Goal: Transaction & Acquisition: Book appointment/travel/reservation

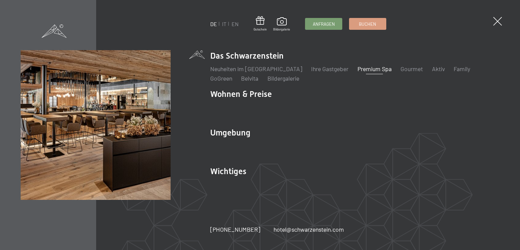
click at [360, 69] on link "Premium Spa" at bounding box center [374, 68] width 34 height 7
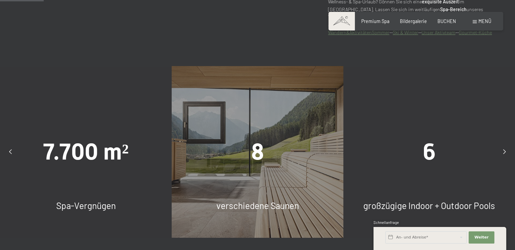
scroll to position [372, 0]
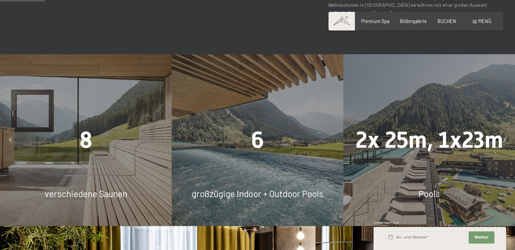
click at [96, 117] on div "8 verschiedene Saunen" at bounding box center [86, 140] width 172 height 172
click at [81, 142] on span "8" at bounding box center [86, 140] width 13 height 26
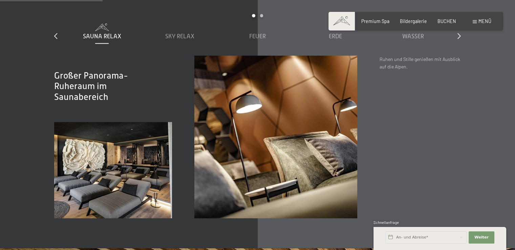
scroll to position [880, 0]
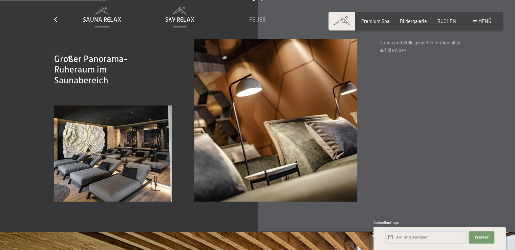
click at [172, 23] on div "Sky Relax" at bounding box center [180, 20] width 72 height 8
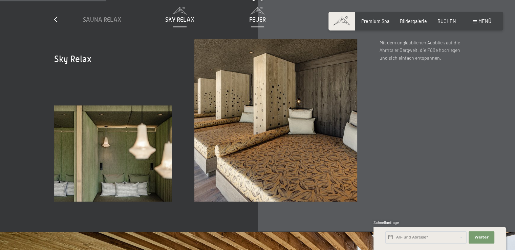
click at [252, 24] on div "Feuer" at bounding box center [257, 20] width 72 height 8
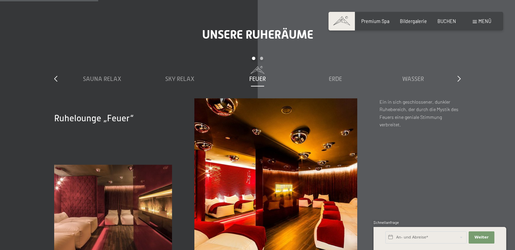
scroll to position [812, 0]
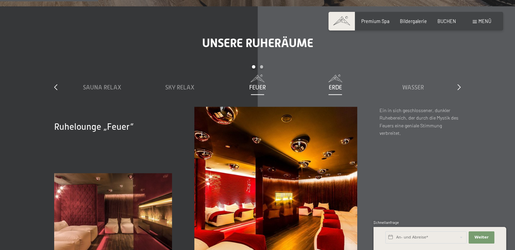
click at [338, 91] on span "Erde" at bounding box center [335, 87] width 13 height 7
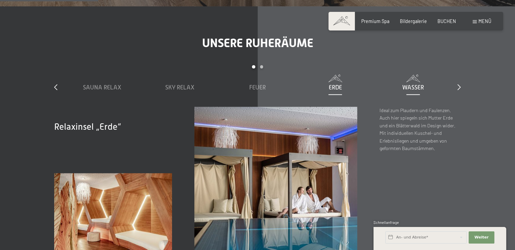
click at [426, 92] on div "Wasser" at bounding box center [413, 87] width 72 height 8
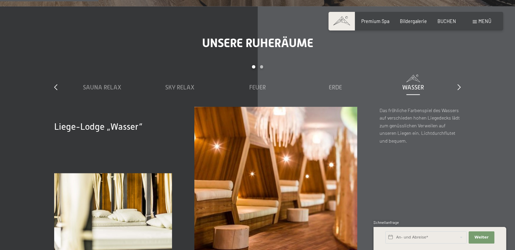
scroll to position [846, 0]
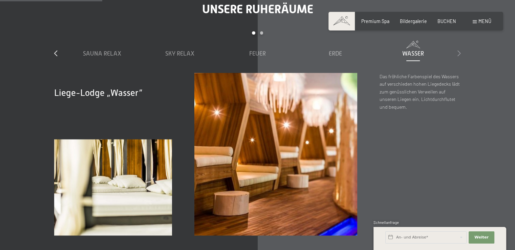
click at [457, 56] on icon at bounding box center [458, 53] width 3 height 6
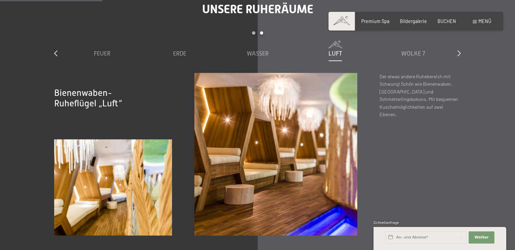
click at [328, 48] on span at bounding box center [335, 44] width 72 height 7
click at [404, 57] on span "Wolke 7" at bounding box center [413, 53] width 24 height 7
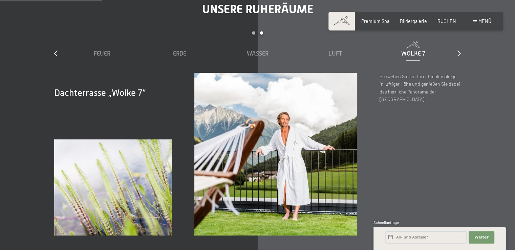
click at [456, 61] on div "slide 3 to 7 of 7 Sauna Relax Sky Relax Feuer Erde Wasser Luft Wolke 7" at bounding box center [257, 51] width 406 height 41
click at [459, 56] on icon at bounding box center [458, 53] width 3 height 6
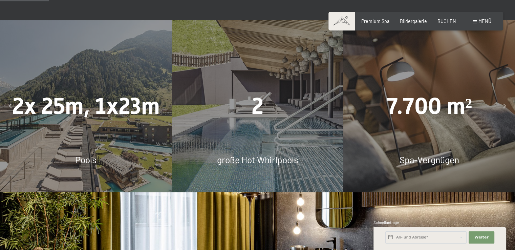
scroll to position [406, 0]
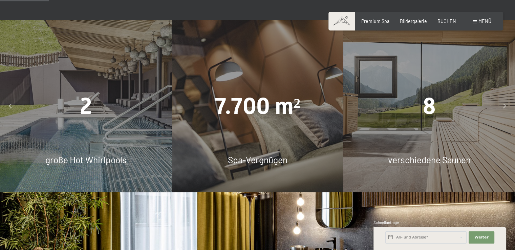
click at [417, 114] on div "8" at bounding box center [429, 106] width 172 height 32
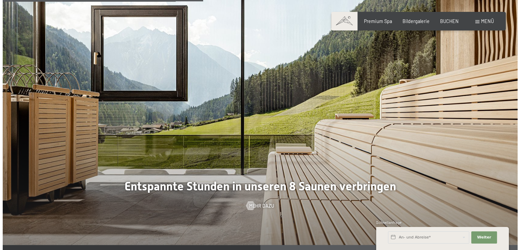
scroll to position [1726, 0]
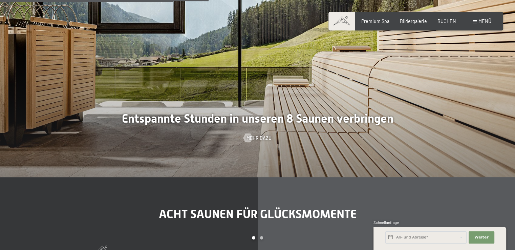
click at [245, 142] on div at bounding box center [247, 137] width 5 height 9
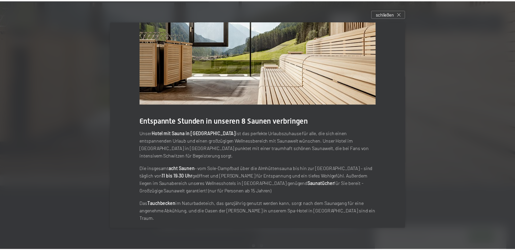
scroll to position [53, 0]
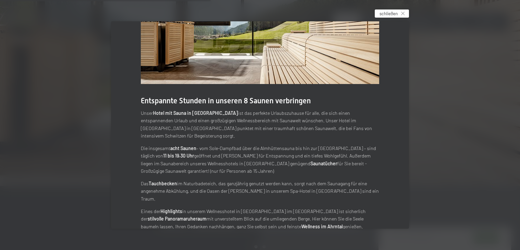
click at [384, 13] on span "schließen" at bounding box center [388, 13] width 18 height 6
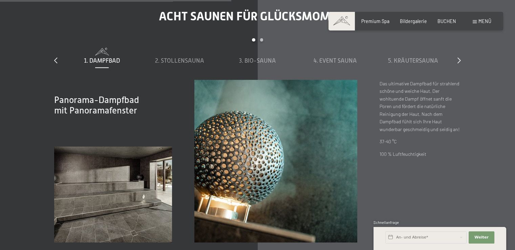
scroll to position [1963, 0]
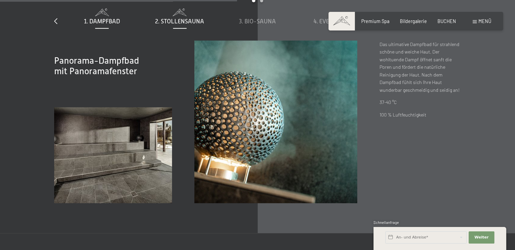
click at [183, 25] on span "2. Stollensauna" at bounding box center [179, 21] width 49 height 7
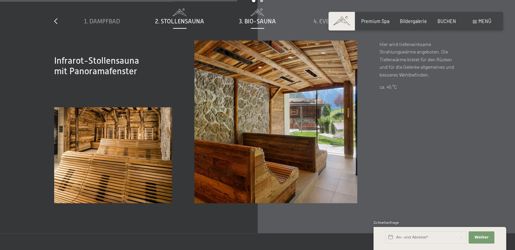
click at [250, 25] on span "3. Bio-Sauna" at bounding box center [257, 21] width 37 height 7
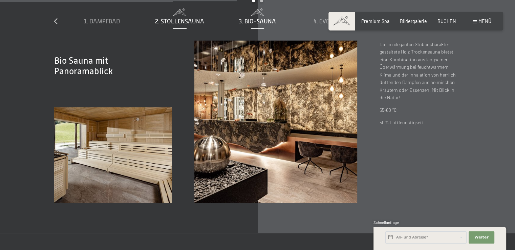
click at [188, 25] on div "2. Stollensauna" at bounding box center [180, 21] width 72 height 8
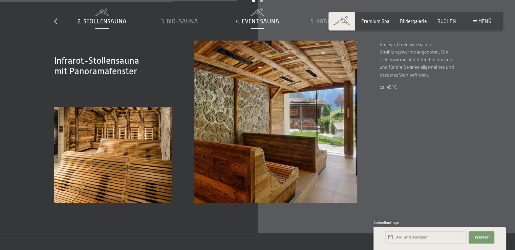
click at [256, 25] on span "4. Event Sauna" at bounding box center [257, 21] width 43 height 7
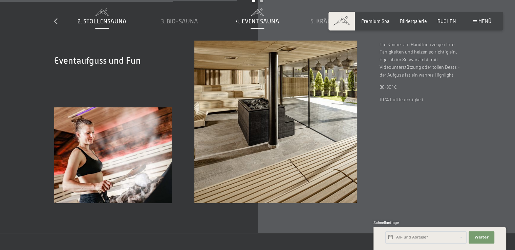
click at [123, 25] on span "2. Stollensauna" at bounding box center [101, 21] width 49 height 7
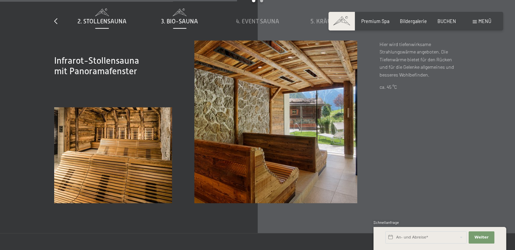
click at [171, 25] on span "3. Bio-Sauna" at bounding box center [179, 21] width 37 height 7
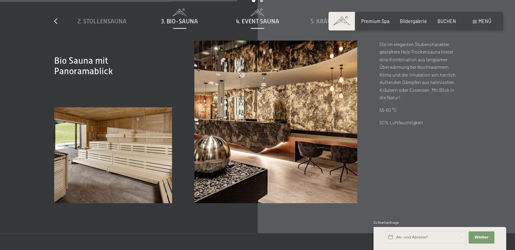
click at [246, 16] on span at bounding box center [257, 11] width 72 height 7
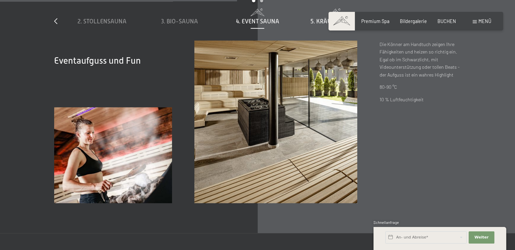
click at [319, 23] on div "5. Kräutersauna" at bounding box center [335, 16] width 72 height 17
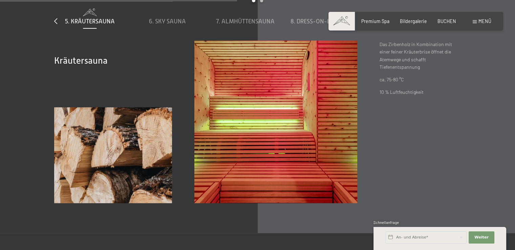
drag, startPoint x: 316, startPoint y: 27, endPoint x: 71, endPoint y: 31, distance: 245.4
click at [70, 25] on span "5. Kräutersauna" at bounding box center [90, 21] width 50 height 7
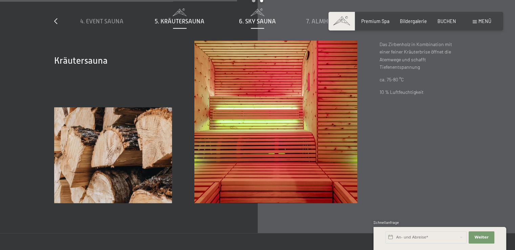
click at [246, 25] on span "6. Sky Sauna" at bounding box center [257, 21] width 37 height 7
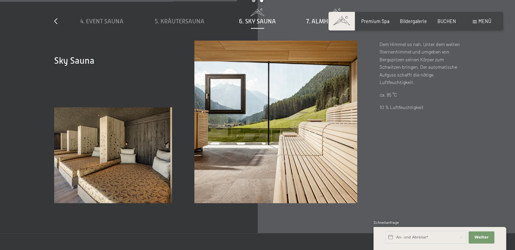
click at [307, 25] on span "7. Almhüttensauna" at bounding box center [335, 21] width 59 height 7
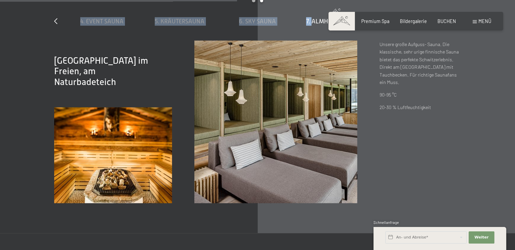
drag, startPoint x: 312, startPoint y: 26, endPoint x: 172, endPoint y: 39, distance: 141.0
click at [172, 39] on div "1. Dampfbad 2. Stollensauna 3. Bio-Sauna 4. Event Sauna 5. Kräutersauna 6. Sky …" at bounding box center [257, 24] width 388 height 32
drag, startPoint x: 320, startPoint y: 32, endPoint x: 192, endPoint y: 32, distance: 127.6
click at [185, 34] on div "1. Dampfbad 2. Stollensauna 3. Bio-Sauna 4. Event Sauna 5. Kräutersauna 6. Sky …" at bounding box center [257, 24] width 388 height 32
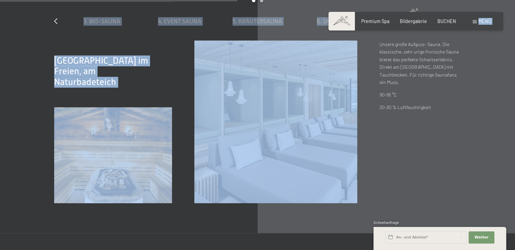
drag, startPoint x: 460, startPoint y: 19, endPoint x: 317, endPoint y: 54, distance: 147.4
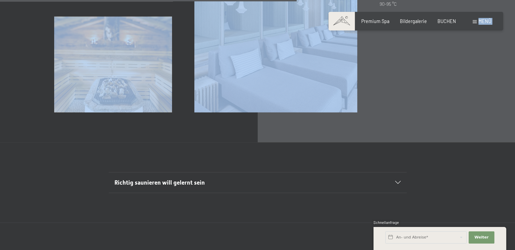
scroll to position [1996, 0]
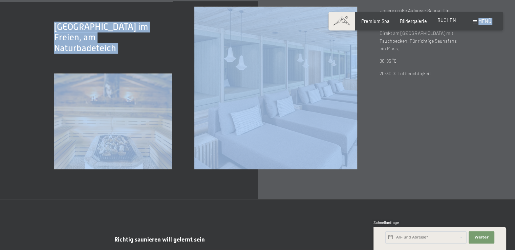
click at [445, 18] on span "BUCHEN" at bounding box center [446, 20] width 19 height 6
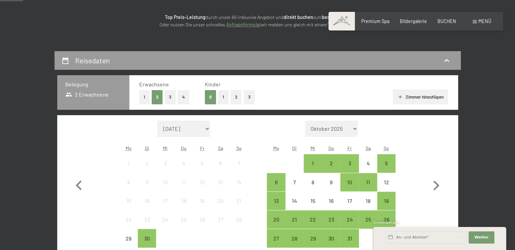
scroll to position [102, 0]
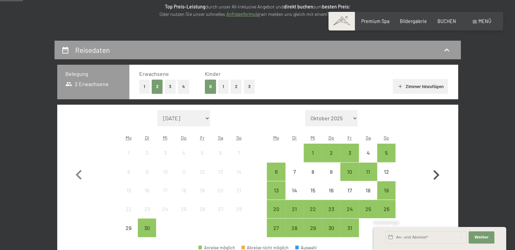
click at [437, 174] on icon "button" at bounding box center [436, 175] width 6 height 10
select select "2025-10-01"
select select "2025-11-01"
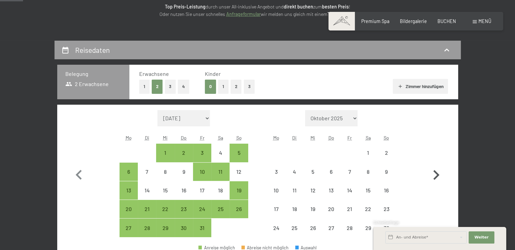
click at [437, 174] on icon "button" at bounding box center [436, 175] width 6 height 10
select select "2025-11-01"
select select "2025-12-01"
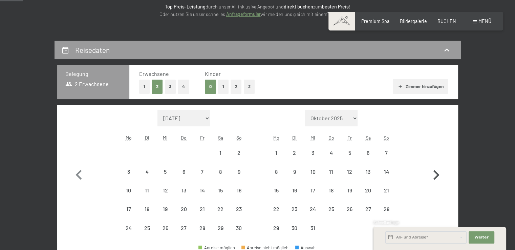
click at [437, 174] on icon "button" at bounding box center [436, 175] width 6 height 10
select select "2025-12-01"
select select "2026-01-01"
select select "2025-12-01"
select select "2026-01-01"
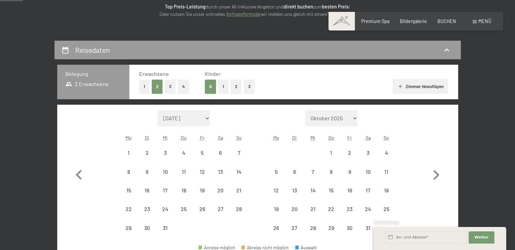
select select "2025-12-01"
select select "[DATE]"
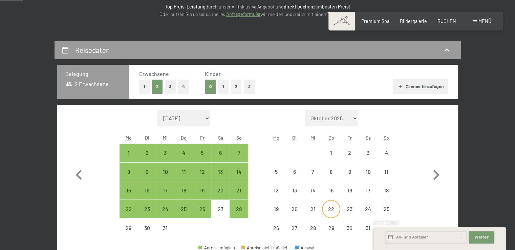
select select "[DATE]"
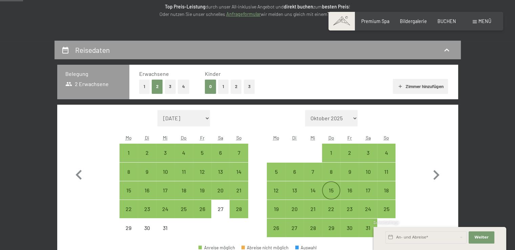
click at [328, 193] on div "15" at bounding box center [330, 195] width 17 height 17
select select "[DATE]"
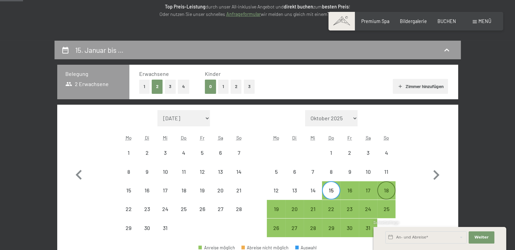
click at [387, 192] on div "18" at bounding box center [386, 195] width 17 height 17
select select "2025-12-01"
select select "2026-01-01"
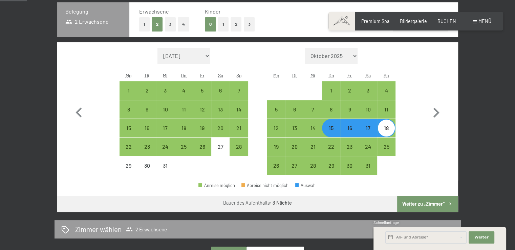
scroll to position [169, 0]
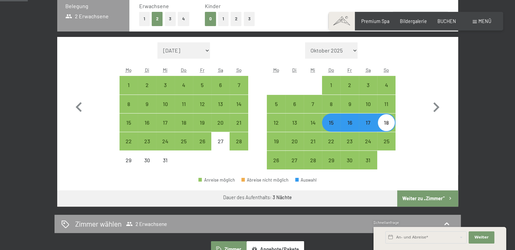
click at [427, 202] on button "Weiter zu „Zimmer“" at bounding box center [427, 198] width 61 height 16
select select "2025-12-01"
select select "2026-01-01"
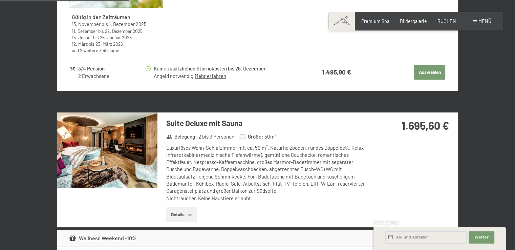
scroll to position [684, 0]
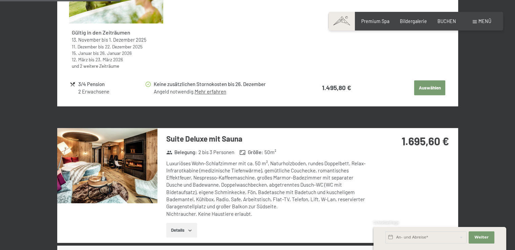
click at [195, 223] on button "Details" at bounding box center [181, 230] width 31 height 15
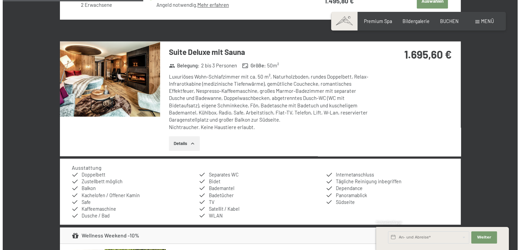
scroll to position [717, 0]
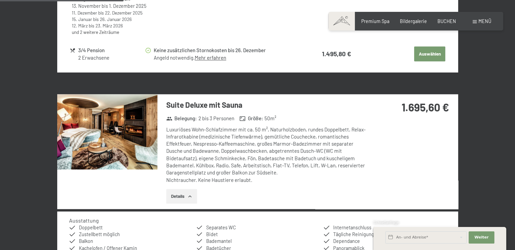
click at [141, 147] on img at bounding box center [107, 131] width 100 height 75
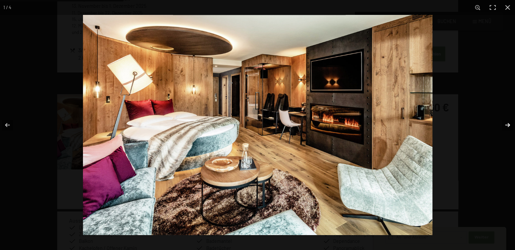
click at [507, 122] on button "button" at bounding box center [503, 125] width 24 height 34
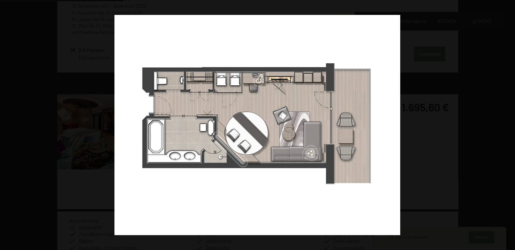
click at [507, 122] on button "button" at bounding box center [503, 125] width 24 height 34
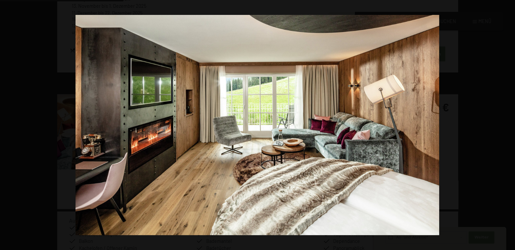
click at [507, 122] on button "button" at bounding box center [503, 125] width 24 height 34
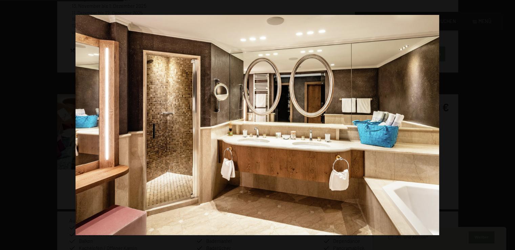
click at [507, 122] on button "button" at bounding box center [503, 125] width 24 height 34
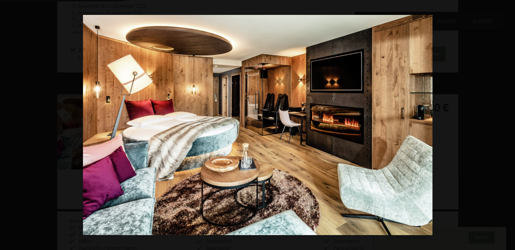
click at [507, 122] on button "button" at bounding box center [503, 125] width 24 height 34
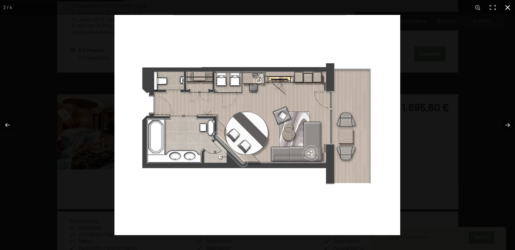
click at [505, 8] on button "button" at bounding box center [507, 7] width 15 height 15
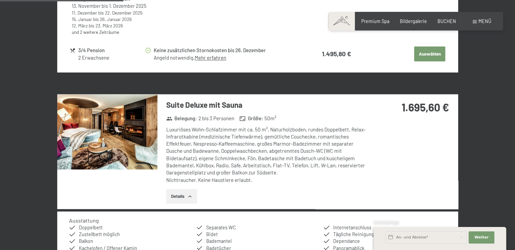
click at [320, 108] on h3 "Suite Deluxe mit Sauna" at bounding box center [266, 104] width 201 height 10
click at [483, 21] on span "Menü" at bounding box center [484, 21] width 13 height 6
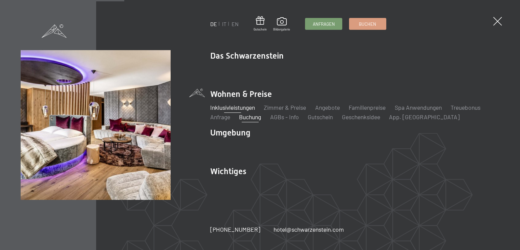
click at [241, 107] on link "Inklusivleistungen" at bounding box center [232, 107] width 45 height 7
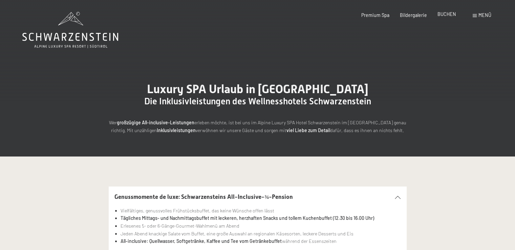
click at [446, 15] on span "BUCHEN" at bounding box center [446, 14] width 19 height 6
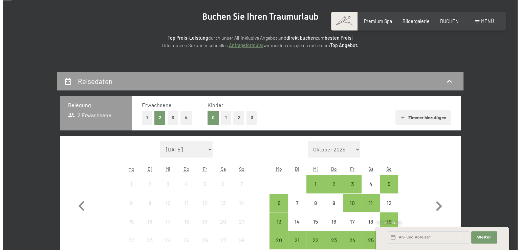
scroll to position [102, 0]
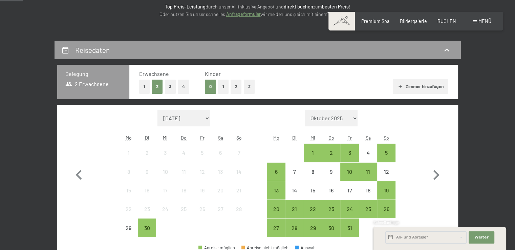
click at [484, 21] on span "Menü" at bounding box center [484, 21] width 13 height 6
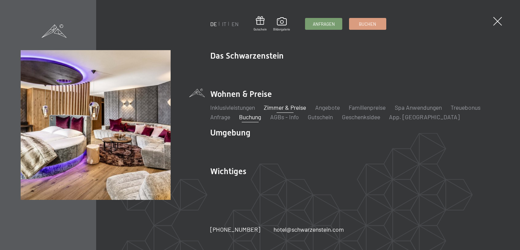
click at [292, 106] on link "Zimmer & Preise" at bounding box center [285, 107] width 42 height 7
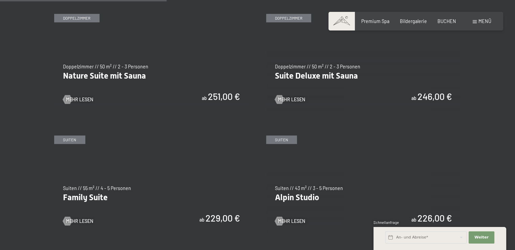
scroll to position [643, 0]
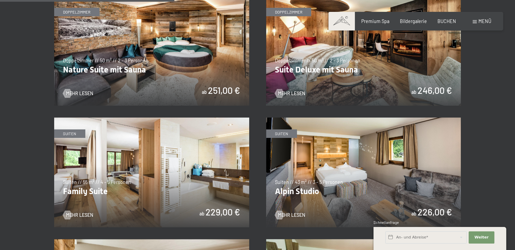
click at [456, 20] on div "Premium Spa Bildergalerie BUCHEN" at bounding box center [403, 21] width 126 height 7
click at [448, 21] on span "BUCHEN" at bounding box center [446, 20] width 19 height 6
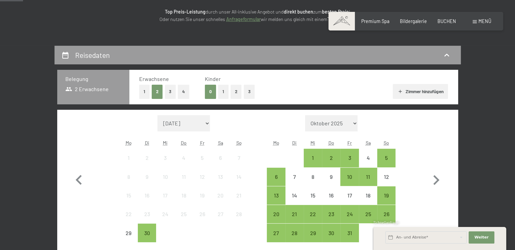
scroll to position [102, 0]
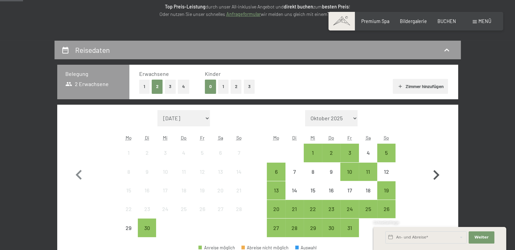
click at [433, 169] on icon "button" at bounding box center [436, 175] width 20 height 20
select select "[DATE]"
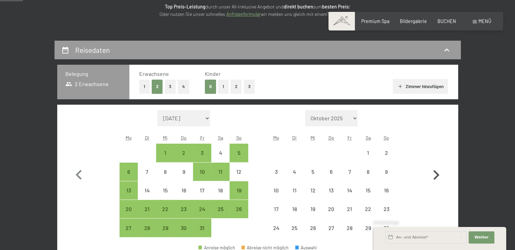
click at [433, 171] on icon "button" at bounding box center [436, 175] width 20 height 20
select select "[DATE]"
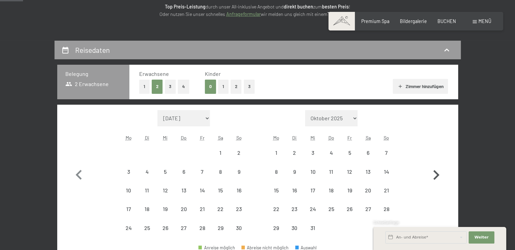
click at [433, 172] on icon "button" at bounding box center [436, 175] width 20 height 20
select select "[DATE]"
drag, startPoint x: 329, startPoint y: 186, endPoint x: 360, endPoint y: 188, distance: 31.2
click at [330, 186] on div "15" at bounding box center [330, 190] width 17 height 17
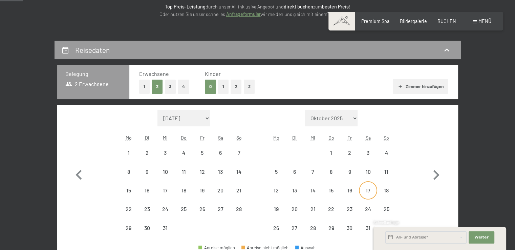
select select "2025-12-01"
select select "2026-01-01"
click at [383, 188] on div "18" at bounding box center [386, 195] width 17 height 17
select select "2025-12-01"
select select "2026-01-01"
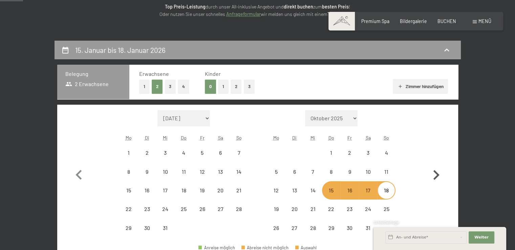
select select "2025-12-01"
select select "2026-01-01"
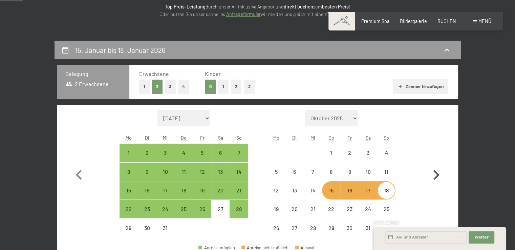
select select "2025-12-01"
select select "2026-01-01"
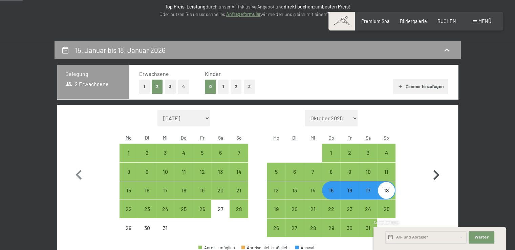
click at [431, 172] on icon "button" at bounding box center [436, 175] width 20 height 20
select select "2026-01-01"
select select "2026-02-01"
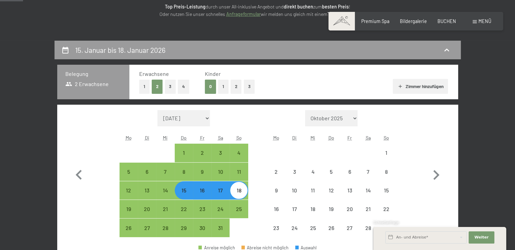
select select "2026-01-01"
select select "2026-02-01"
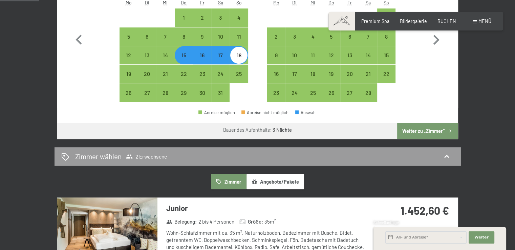
scroll to position [237, 0]
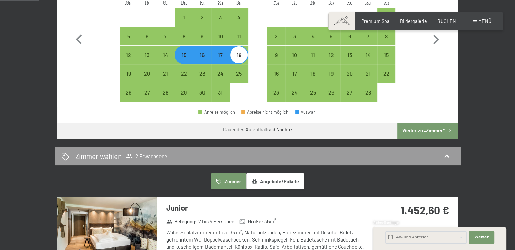
click at [419, 132] on button "Weiter zu „Zimmer“" at bounding box center [427, 130] width 61 height 16
select select "2026-01-01"
select select "2026-02-01"
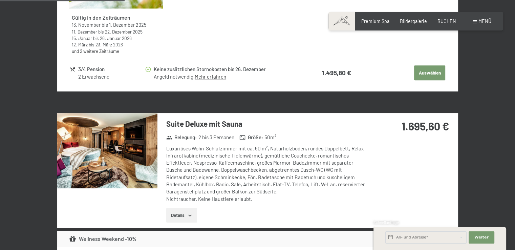
scroll to position [717, 0]
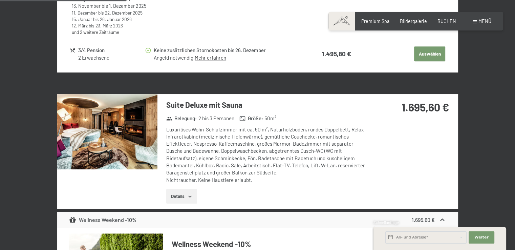
click at [183, 190] on button "Details" at bounding box center [181, 196] width 31 height 15
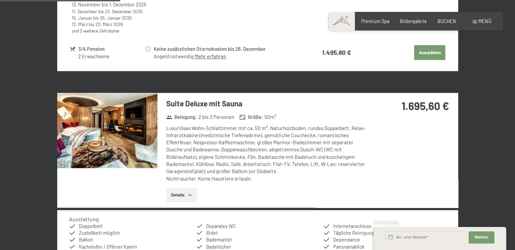
scroll to position [684, 0]
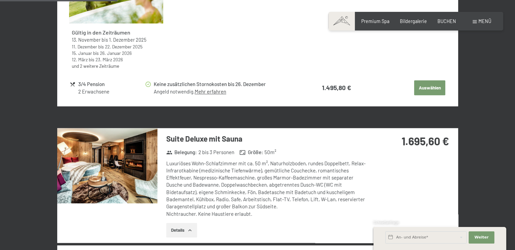
click at [341, 160] on div "Luxuriöses Wohn-Schlafzimmer mit ca. 50 m², Naturholzboden, rundes Doppelbett, …" at bounding box center [266, 189] width 201 height 58
click at [411, 146] on strong "1.695,60 €" at bounding box center [424, 140] width 47 height 13
click at [422, 139] on strong "1.695,60 €" at bounding box center [424, 140] width 47 height 13
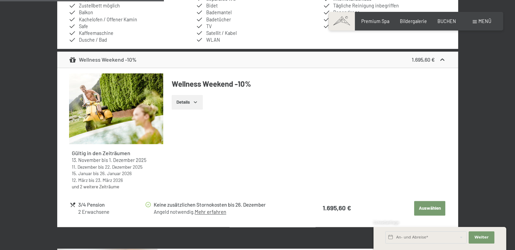
scroll to position [954, 0]
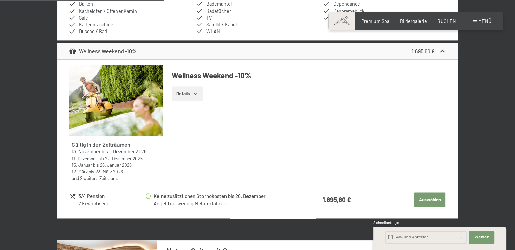
click at [424, 200] on button "Auswählen" at bounding box center [429, 199] width 31 height 15
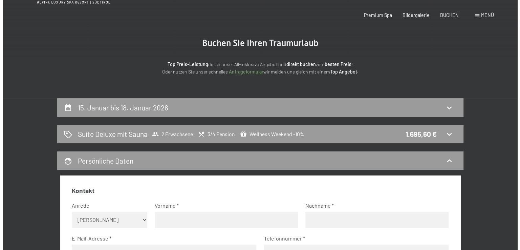
scroll to position [0, 0]
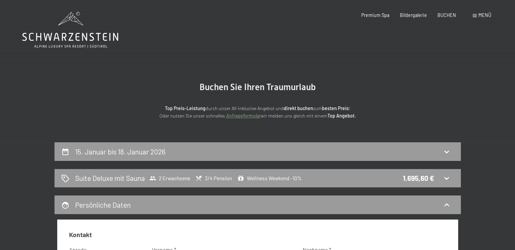
click at [476, 12] on div "Menü" at bounding box center [481, 15] width 19 height 7
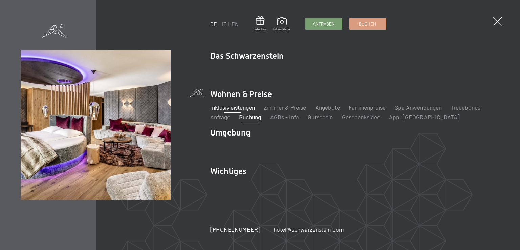
click at [229, 107] on link "Inklusivleistungen" at bounding box center [232, 107] width 45 height 7
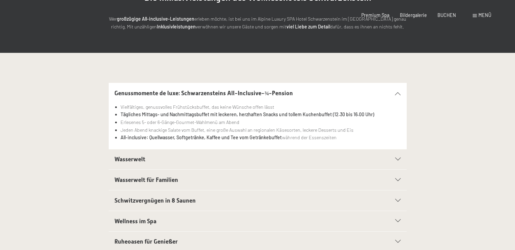
scroll to position [169, 0]
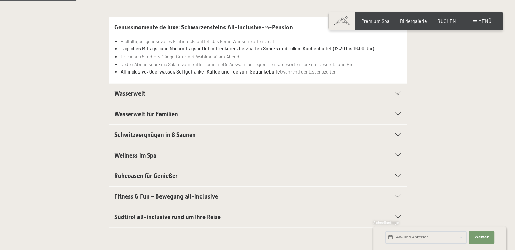
click at [226, 92] on h2 "Wasserwelt" at bounding box center [242, 93] width 257 height 8
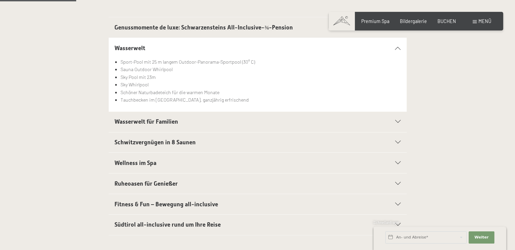
click at [208, 143] on span "Einwilligung Marketing*" at bounding box center [220, 144] width 56 height 7
click at [188, 143] on input "Einwilligung Marketing*" at bounding box center [185, 144] width 7 height 7
checkbox input "false"
click at [353, 148] on div "Schwitzvergnügen in 8 Saunen" at bounding box center [257, 142] width 286 height 20
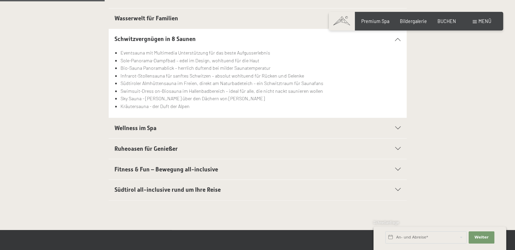
scroll to position [237, 0]
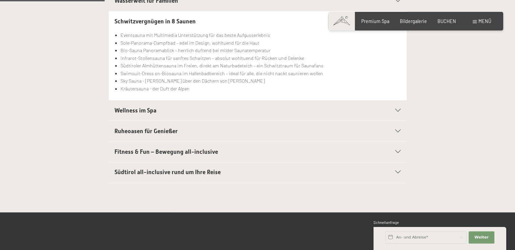
click at [241, 170] on h2 "Südtirol all-inclusive rund um Ihre Reise" at bounding box center [242, 172] width 257 height 8
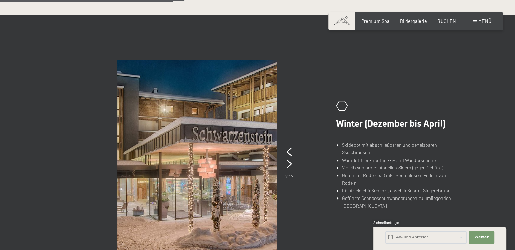
scroll to position [406, 0]
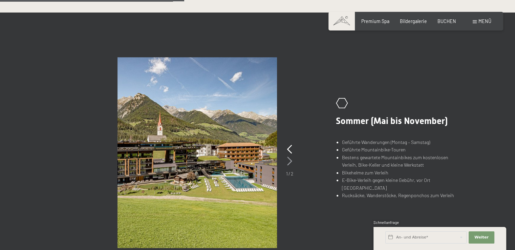
click at [289, 159] on icon at bounding box center [289, 161] width 5 height 9
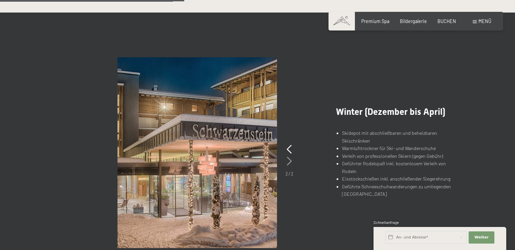
click at [289, 159] on icon at bounding box center [289, 161] width 5 height 9
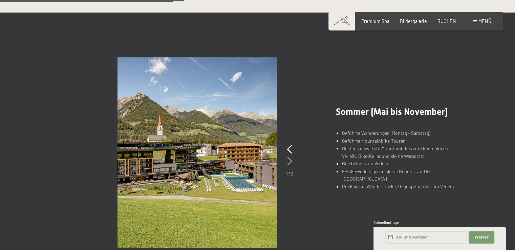
click at [289, 160] on icon at bounding box center [289, 161] width 5 height 9
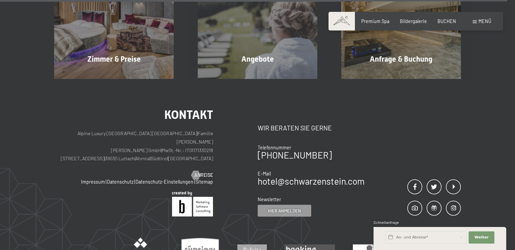
scroll to position [981, 0]
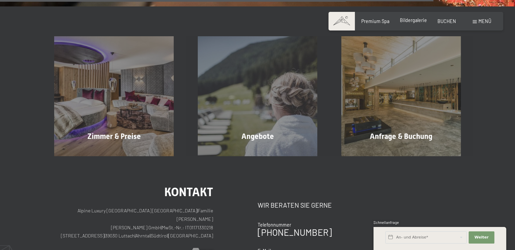
click at [403, 21] on span "Bildergalerie" at bounding box center [413, 20] width 27 height 6
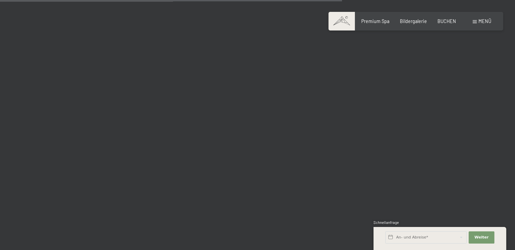
scroll to position [4839, 0]
